Goal: Task Accomplishment & Management: Use online tool/utility

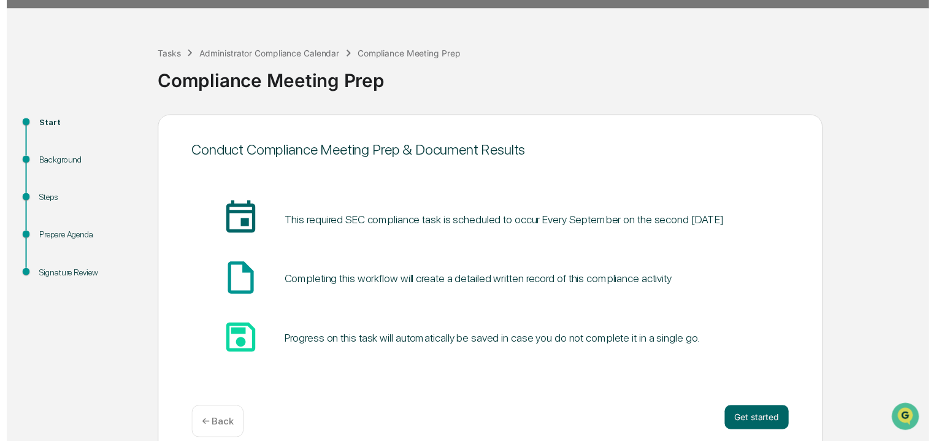
scroll to position [46, 0]
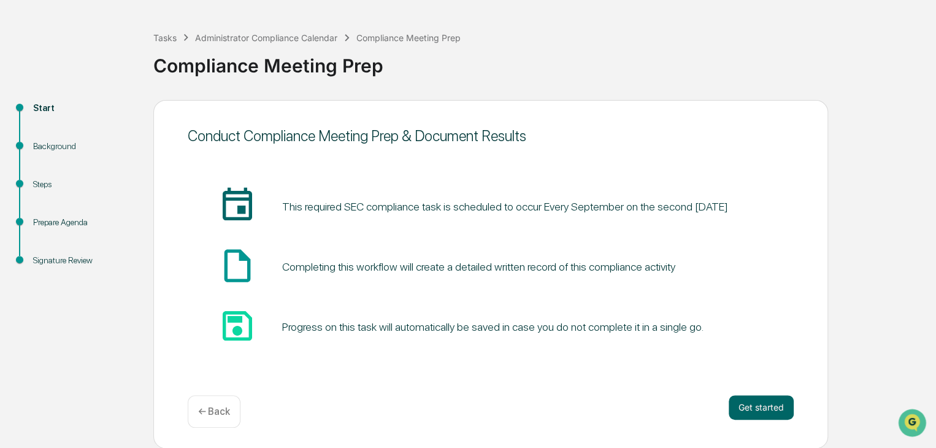
click at [750, 411] on button "Get started" at bounding box center [760, 407] width 65 height 25
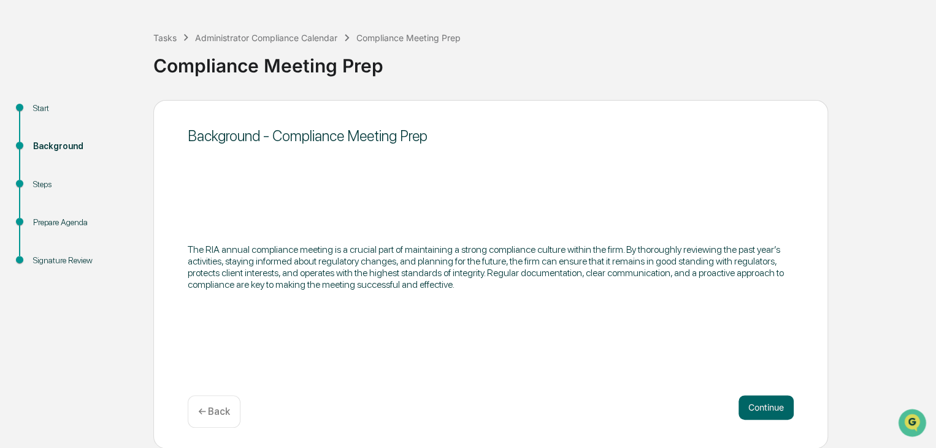
click at [770, 407] on button "Continue" at bounding box center [765, 407] width 55 height 25
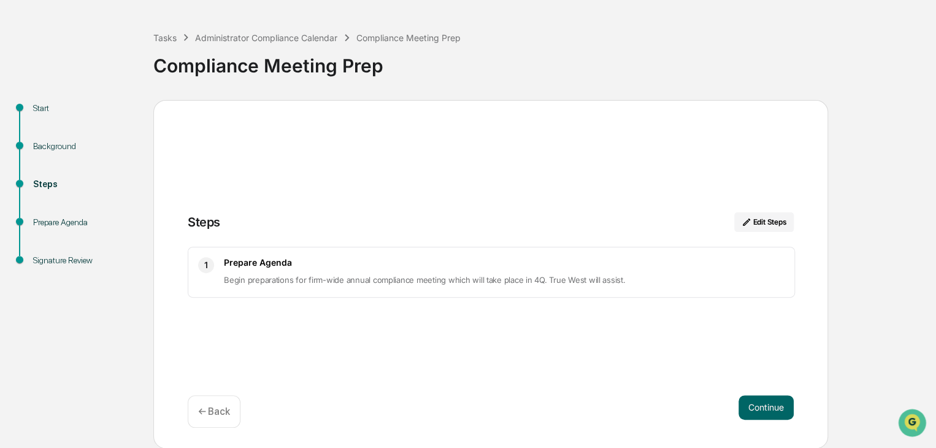
click at [758, 395] on button "Continue" at bounding box center [765, 407] width 55 height 25
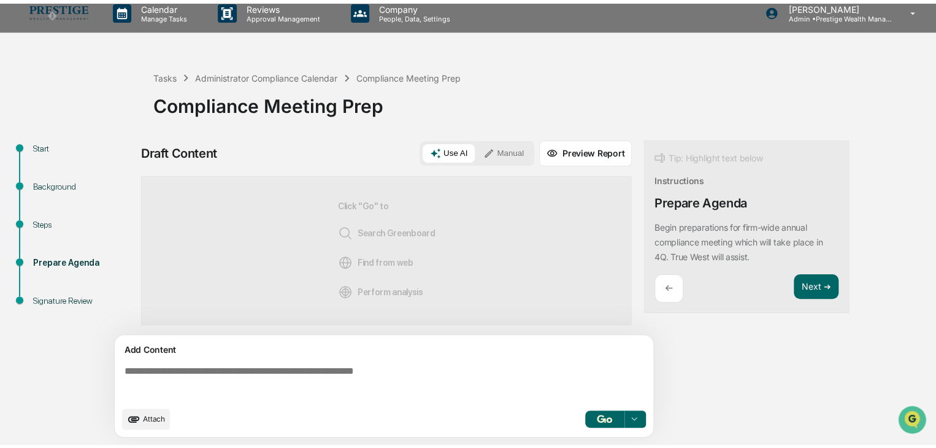
scroll to position [9, 0]
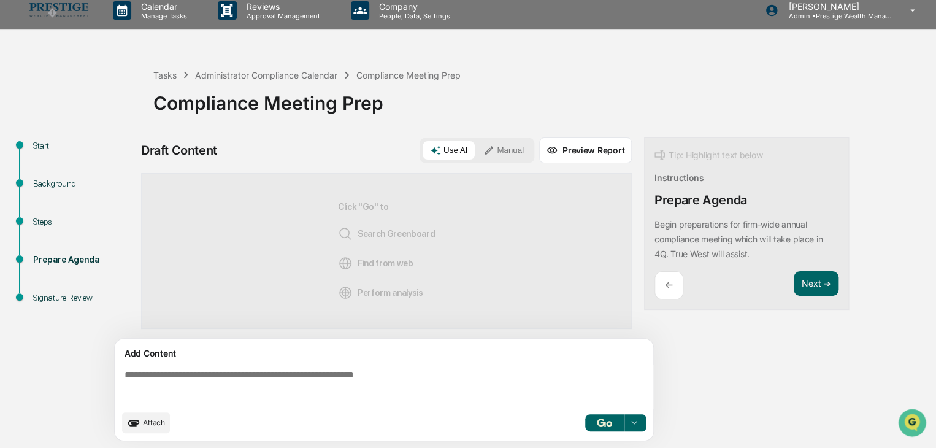
click at [446, 145] on button "Use AI" at bounding box center [448, 150] width 52 height 18
click at [600, 423] on img "button" at bounding box center [604, 422] width 15 height 8
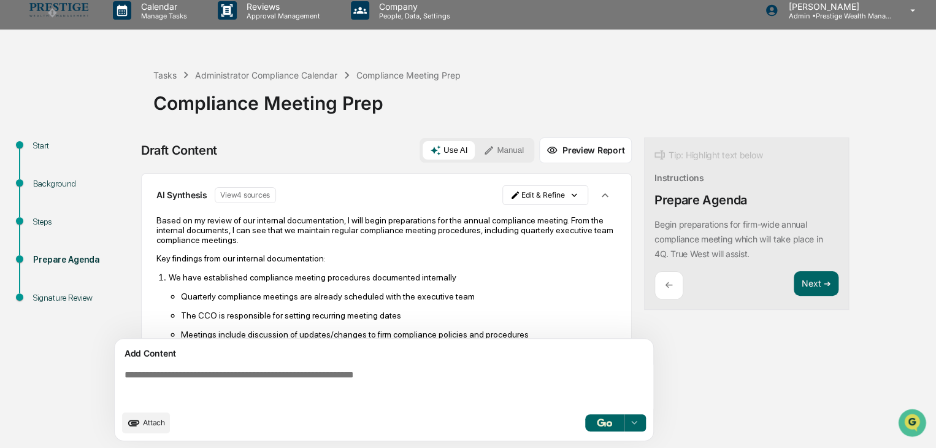
click at [810, 282] on button "Next ➔" at bounding box center [815, 283] width 45 height 25
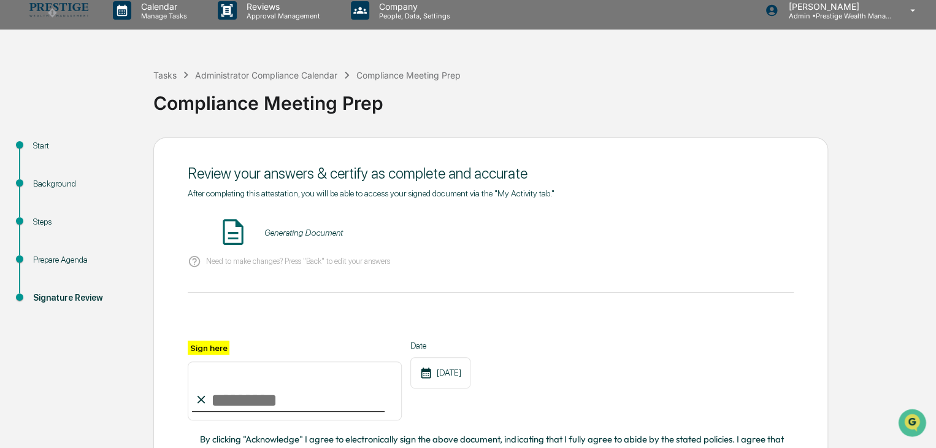
scroll to position [123, 0]
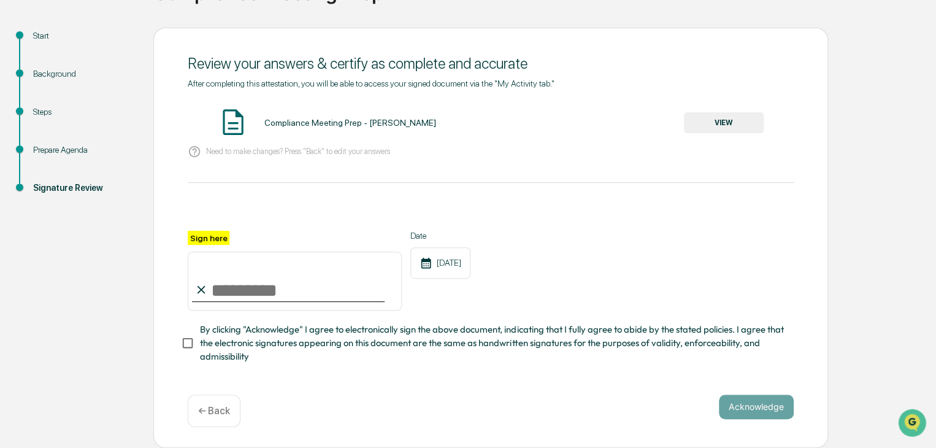
click at [730, 121] on button "VIEW" at bounding box center [724, 122] width 80 height 21
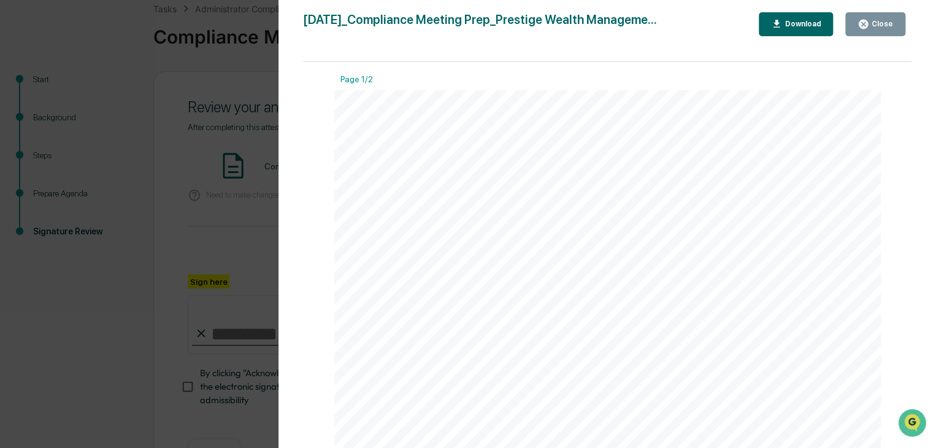
scroll to position [0, 0]
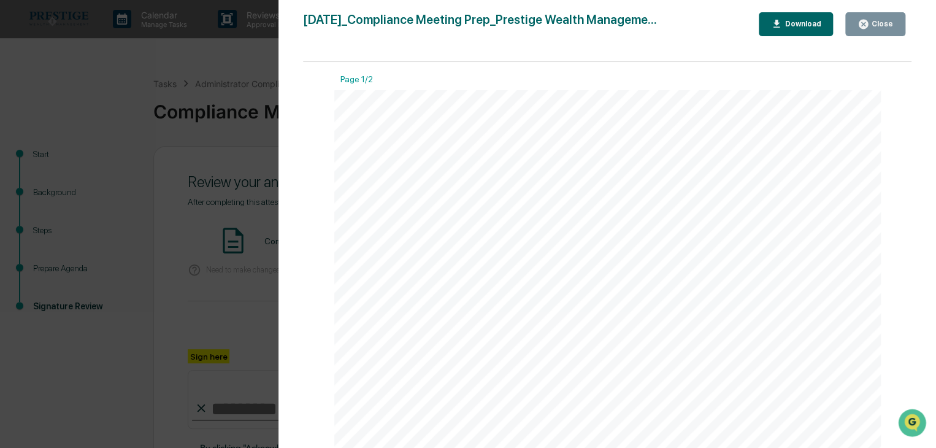
click at [875, 23] on div "Close" at bounding box center [881, 24] width 24 height 9
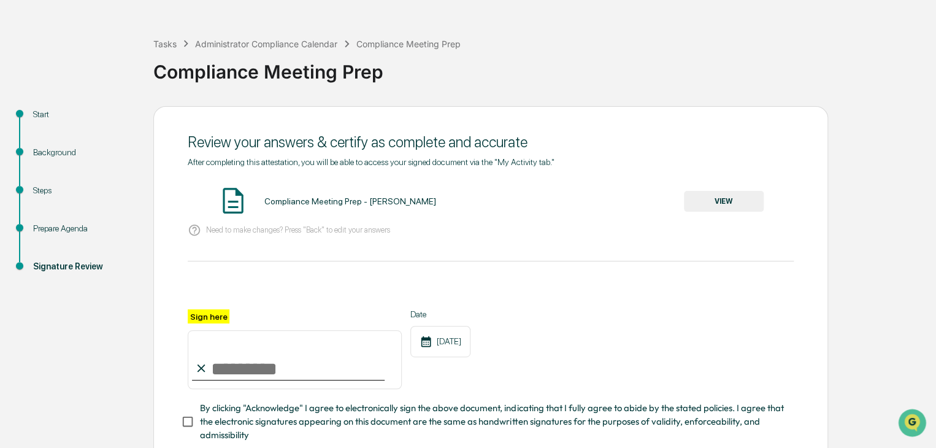
scroll to position [61, 0]
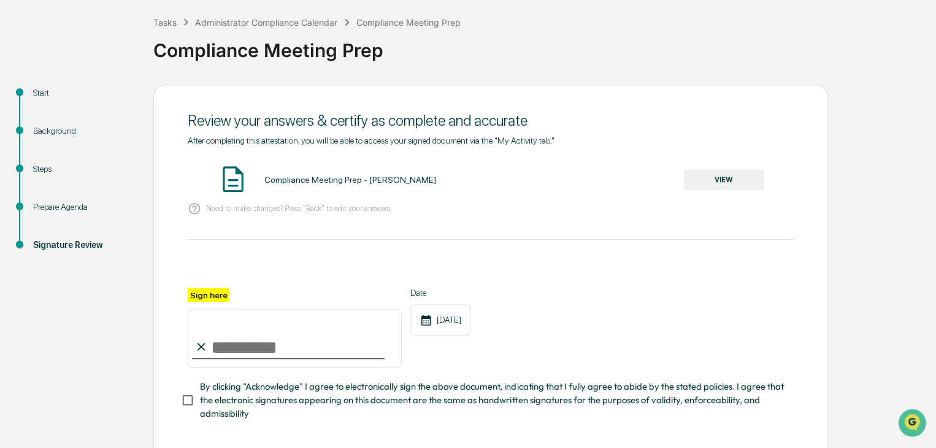
click at [259, 350] on input "Sign here" at bounding box center [295, 337] width 214 height 59
type input "**********"
click at [459, 323] on div "[DATE]" at bounding box center [440, 319] width 60 height 31
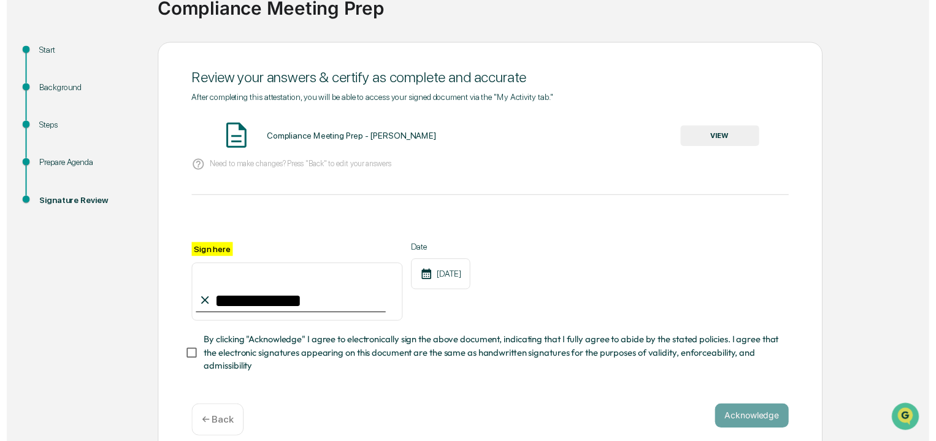
scroll to position [123, 0]
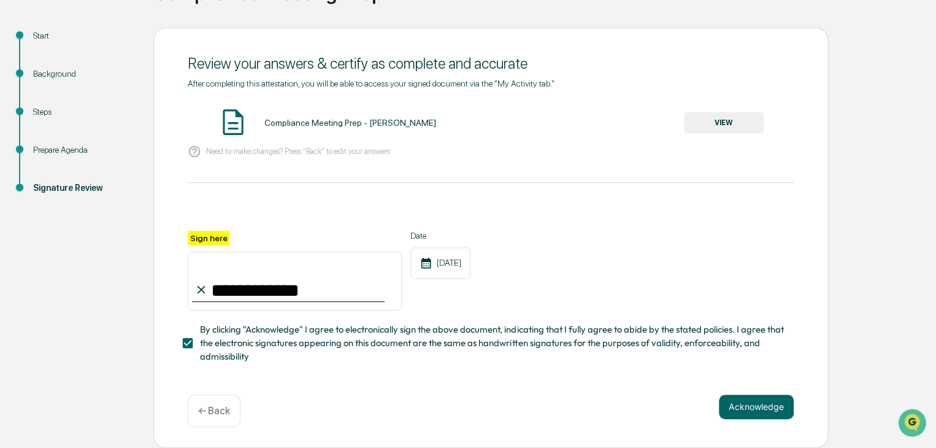
click at [755, 408] on button "Acknowledge" at bounding box center [756, 406] width 75 height 25
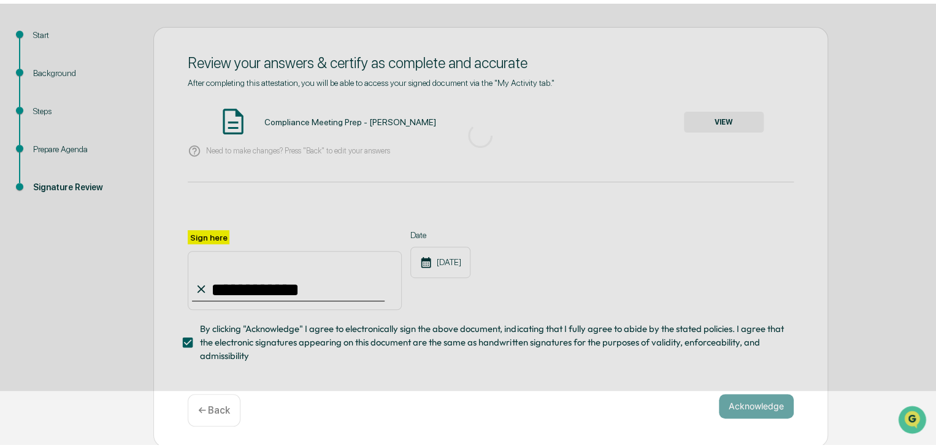
scroll to position [46, 0]
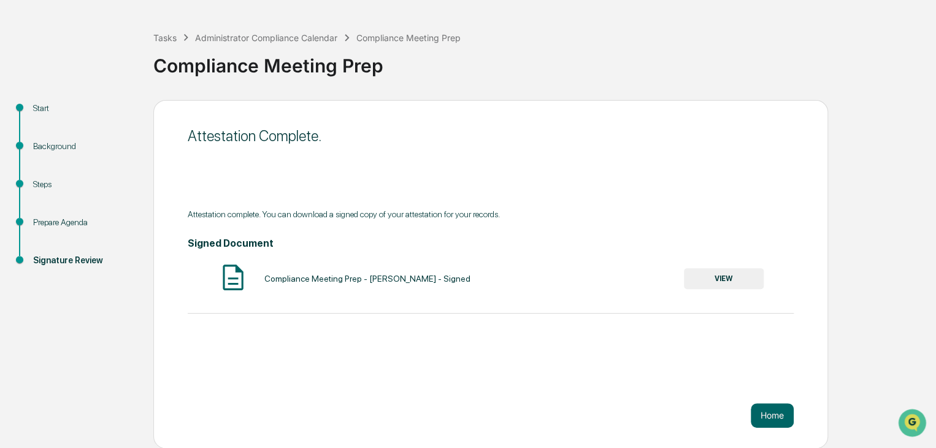
click at [781, 421] on button "Home" at bounding box center [771, 415] width 43 height 25
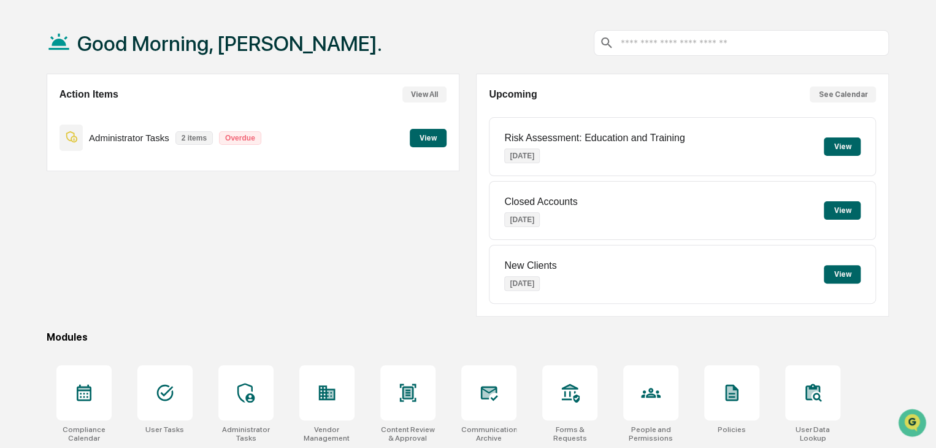
click at [427, 132] on button "View" at bounding box center [428, 138] width 37 height 18
